Goal: Transaction & Acquisition: Download file/media

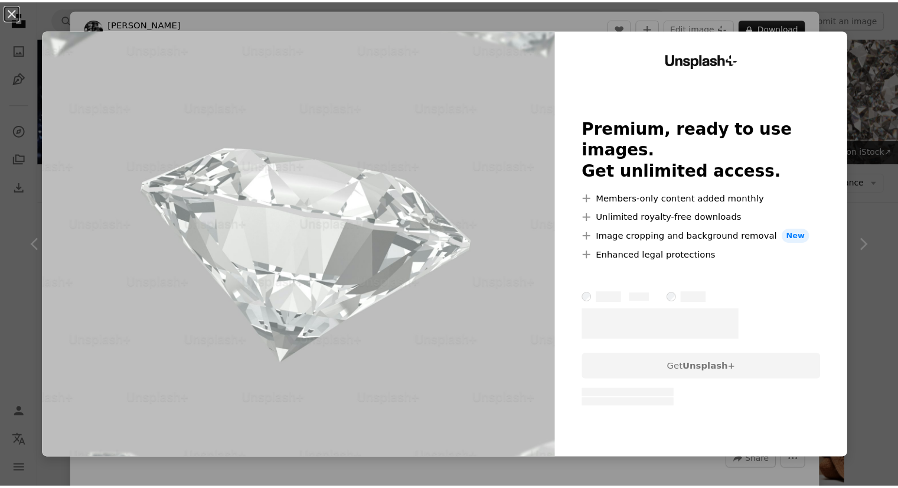
scroll to position [708, 0]
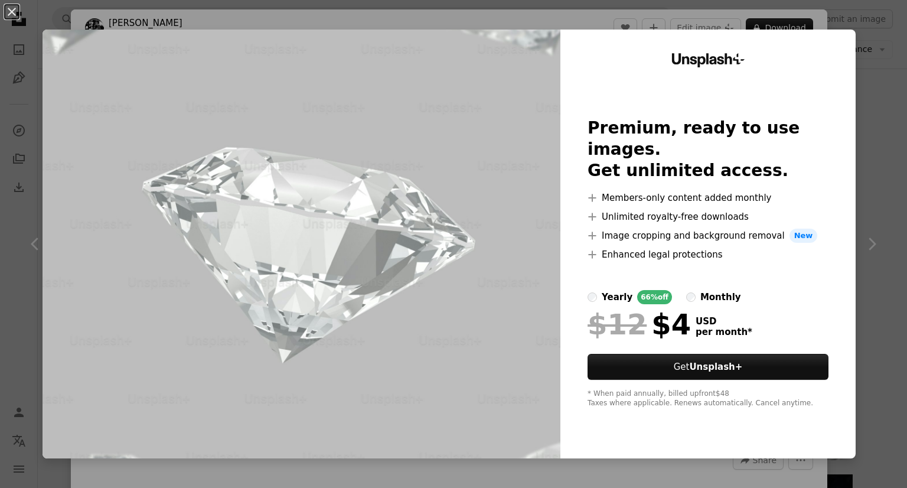
click at [882, 55] on div "An X shape Unsplash+ Premium, ready to use images. Get unlimited access. A plus…" at bounding box center [453, 244] width 907 height 488
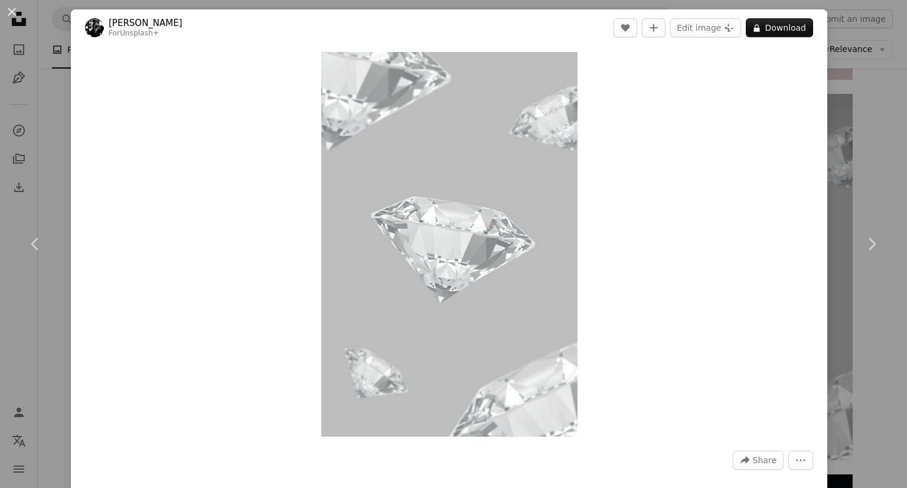
click at [830, 117] on div "An X shape Chevron left Chevron right [PERSON_NAME] For Unsplash+ A heart A plu…" at bounding box center [453, 244] width 907 height 488
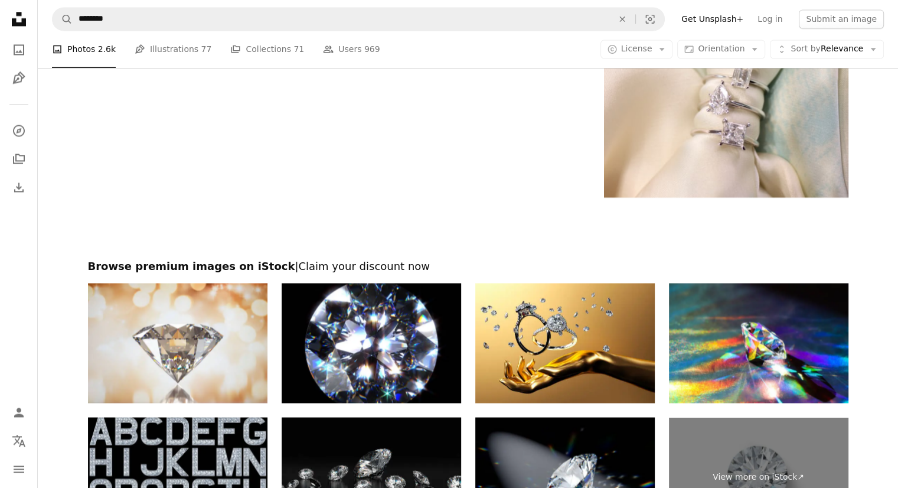
scroll to position [2007, 0]
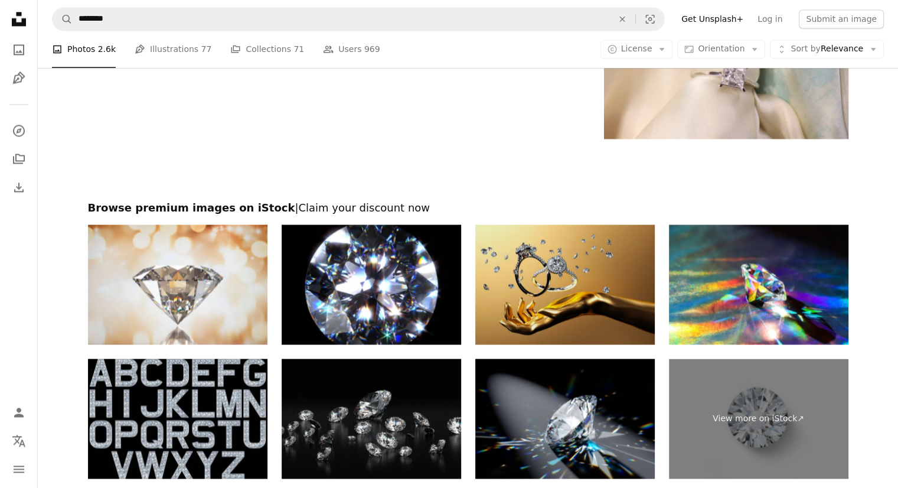
click at [589, 308] on img at bounding box center [564, 284] width 179 height 120
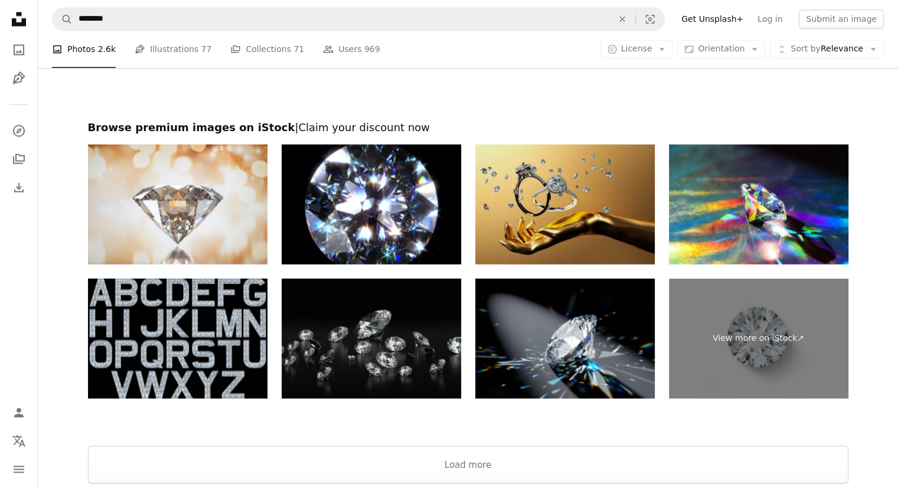
scroll to position [2125, 0]
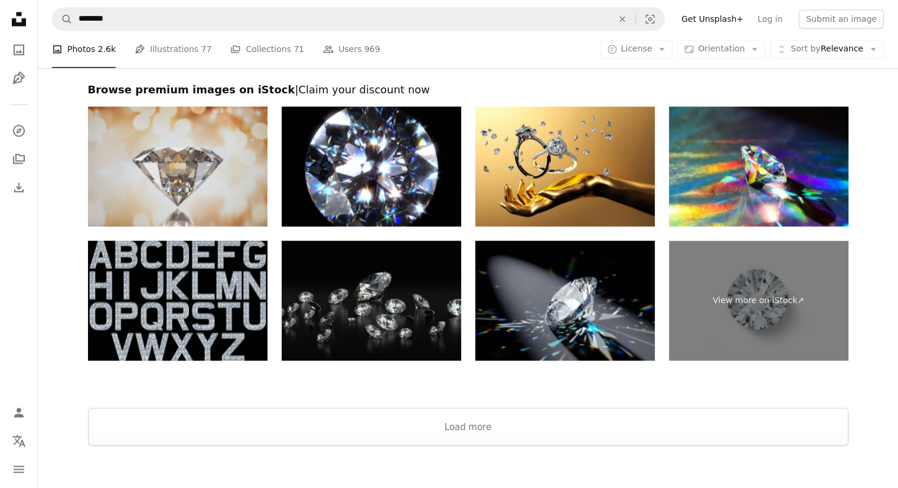
click at [172, 148] on img at bounding box center [177, 166] width 179 height 120
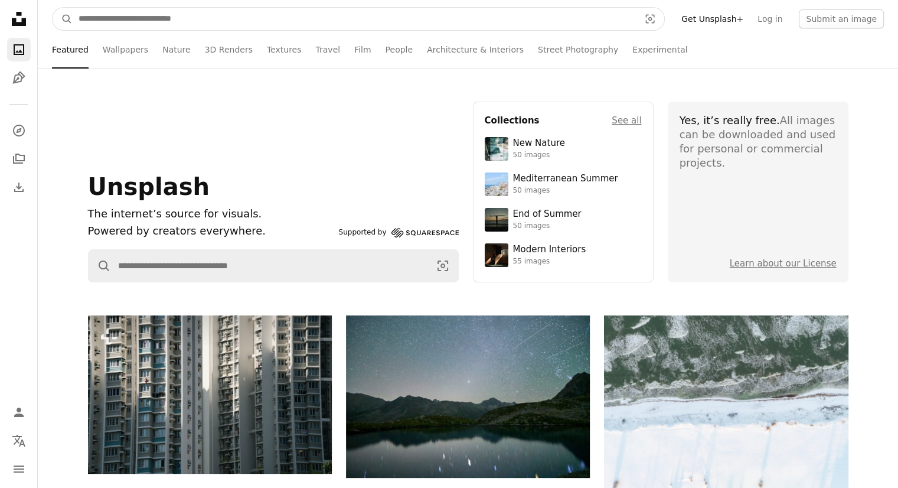
click at [207, 14] on input "Find visuals sitewide" at bounding box center [354, 19] width 563 height 22
type input "*********"
click button "A magnifying glass" at bounding box center [63, 19] width 20 height 22
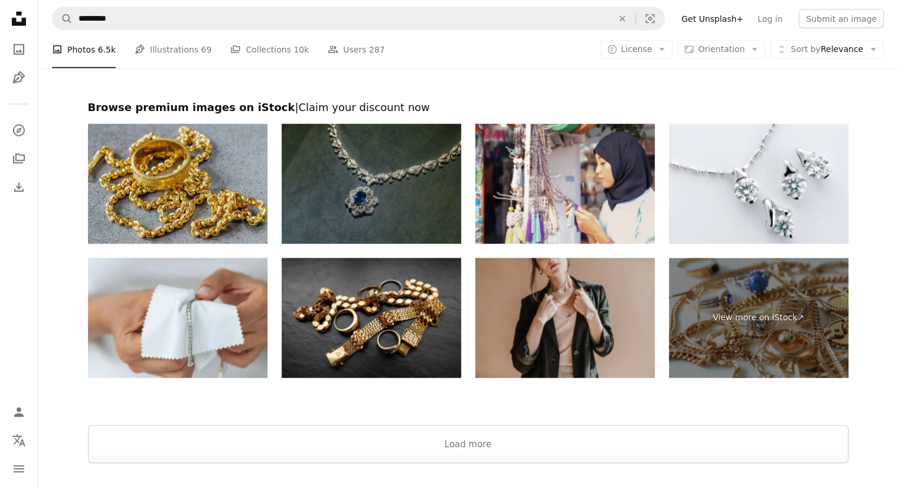
scroll to position [2657, 0]
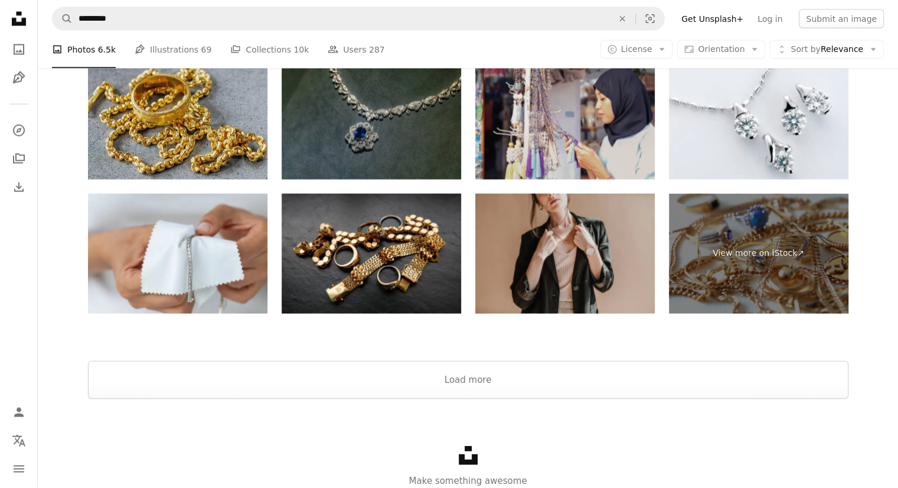
click at [545, 137] on img at bounding box center [564, 120] width 179 height 120
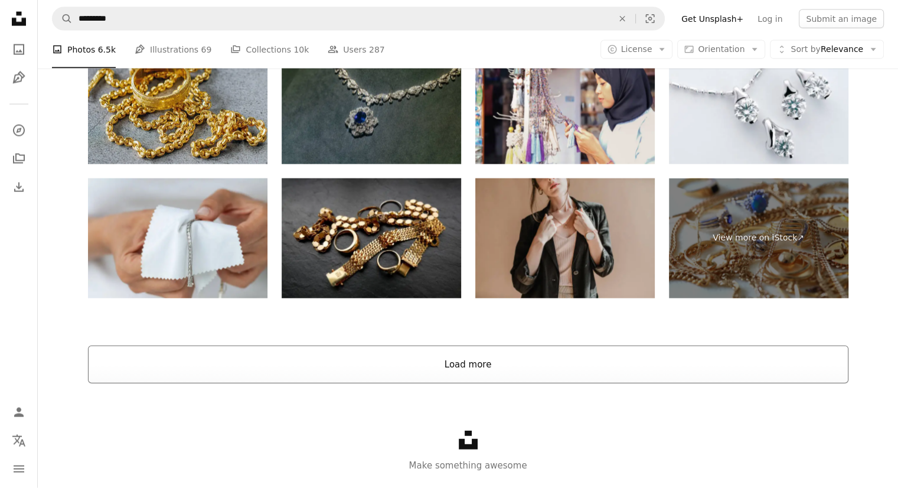
scroll to position [2703, 0]
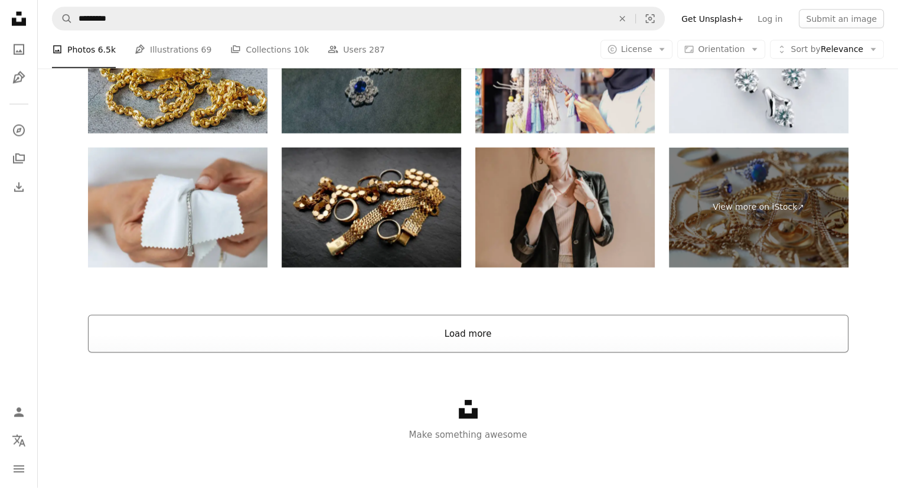
click at [576, 338] on button "Load more" at bounding box center [468, 334] width 760 height 38
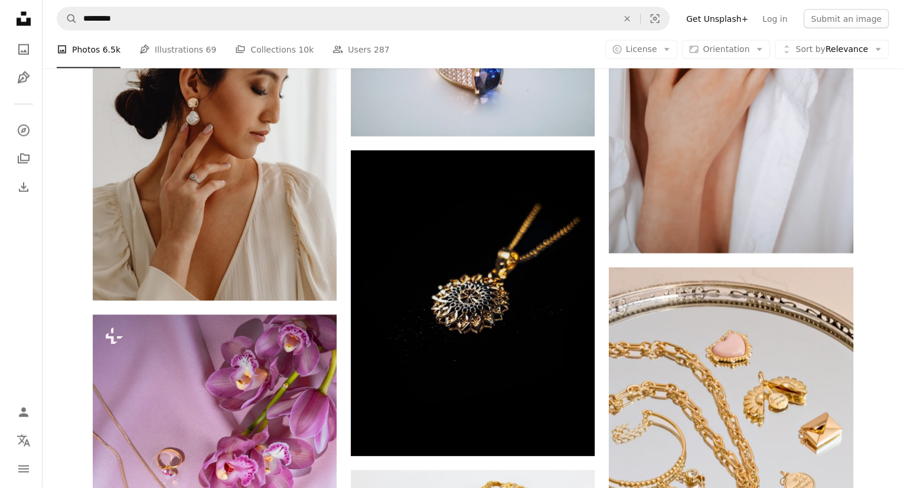
scroll to position [7131, 0]
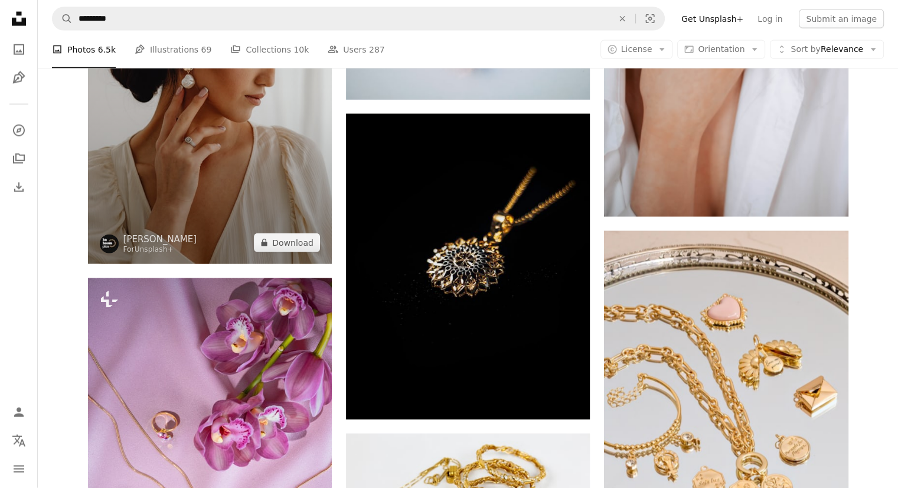
click at [267, 201] on img at bounding box center [210, 81] width 244 height 366
